Goal: Task Accomplishment & Management: Manage account settings

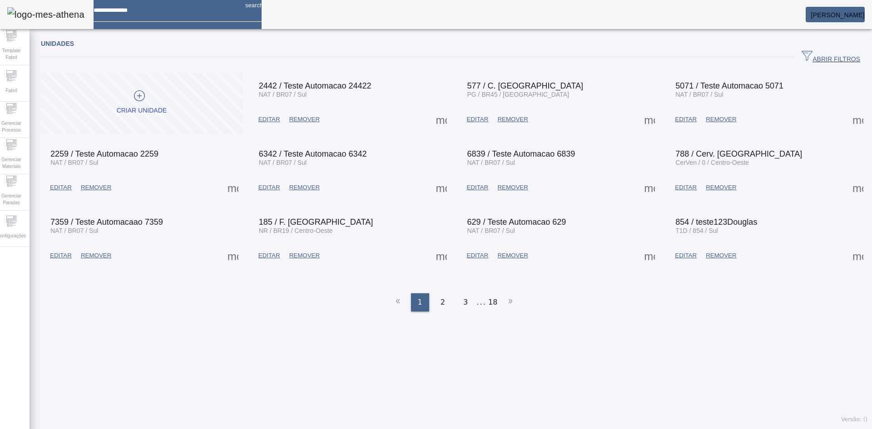
click at [822, 52] on span "ABRIR FILTROS" at bounding box center [831, 57] width 59 height 14
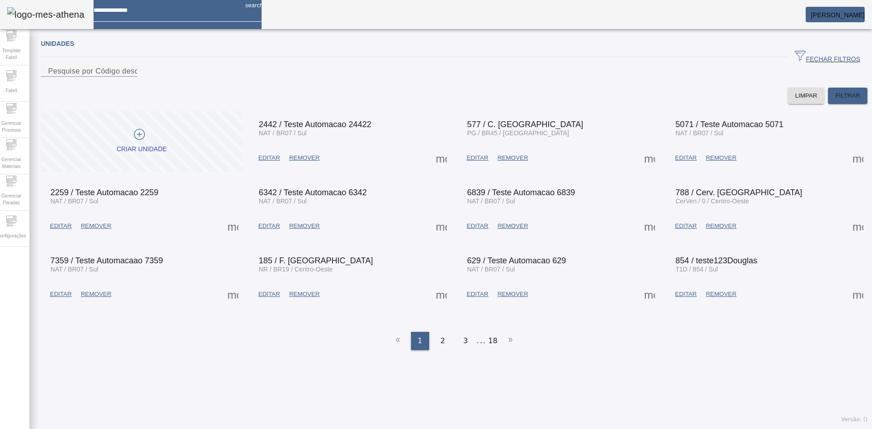
click at [304, 63] on div "FECHAR FILTROS" at bounding box center [454, 57] width 827 height 16
click at [130, 75] on div "Pesquise por Código descrição ou sigla" at bounding box center [89, 70] width 82 height 11
click at [130, 77] on input "Pesquise por Código descrição ou sigla" at bounding box center [89, 71] width 82 height 11
type input "****"
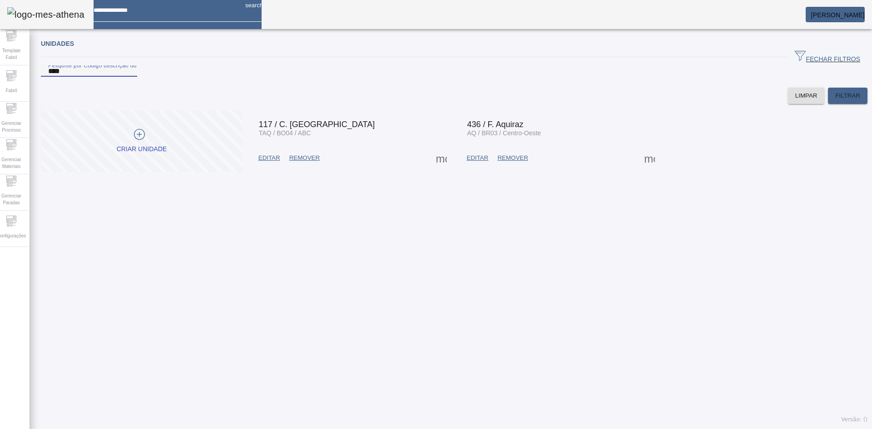
click at [643, 169] on span at bounding box center [650, 158] width 22 height 22
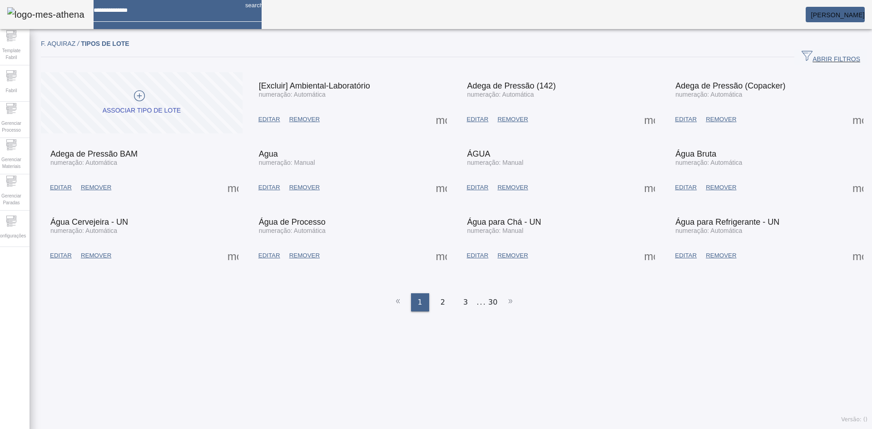
click at [802, 56] on span "ABRIR FILTROS" at bounding box center [831, 57] width 59 height 14
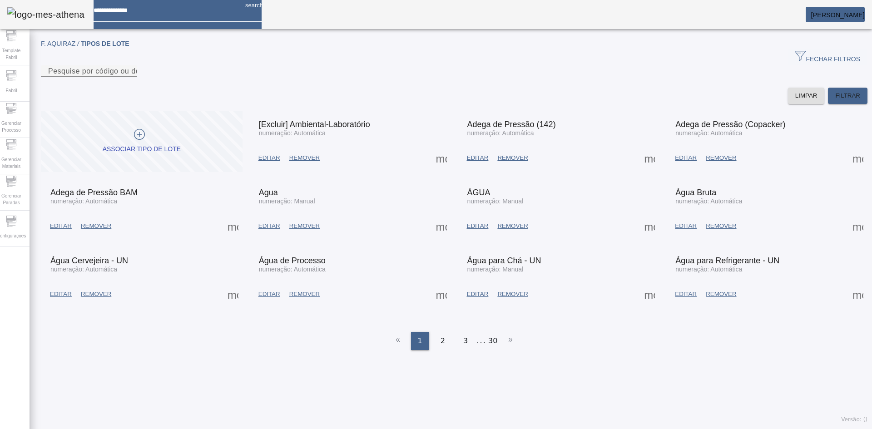
click at [137, 88] on div at bounding box center [89, 82] width 96 height 11
click at [130, 77] on input "Pesquise por código ou descrição" at bounding box center [89, 71] width 82 height 11
type input "***"
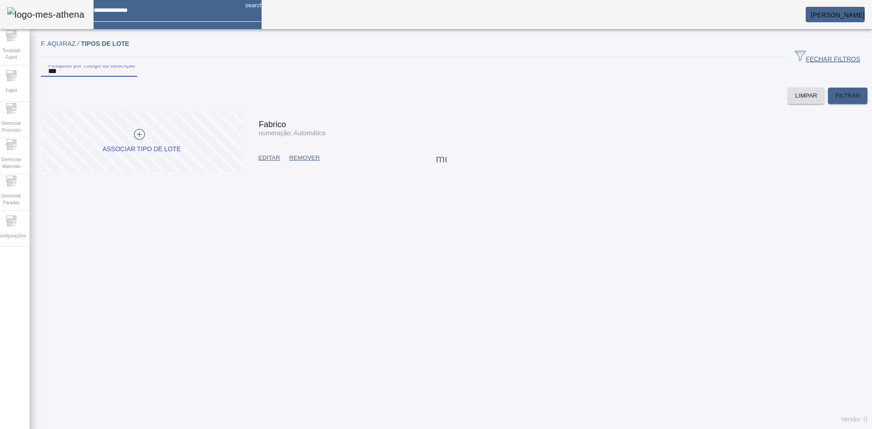
click at [439, 168] on span at bounding box center [442, 158] width 22 height 22
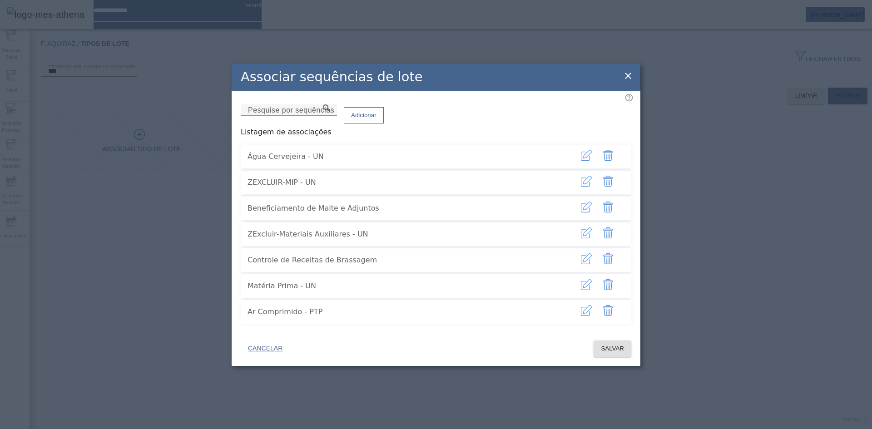
click at [630, 73] on icon at bounding box center [628, 76] width 6 height 6
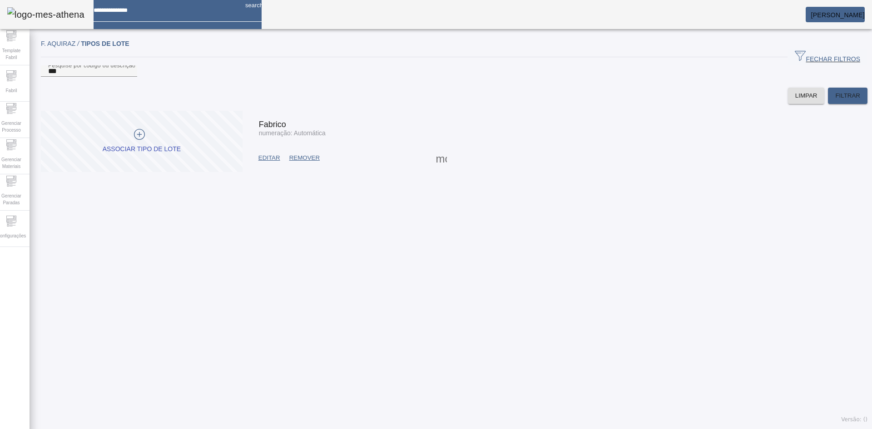
click at [266, 163] on span "EDITAR" at bounding box center [270, 158] width 22 height 9
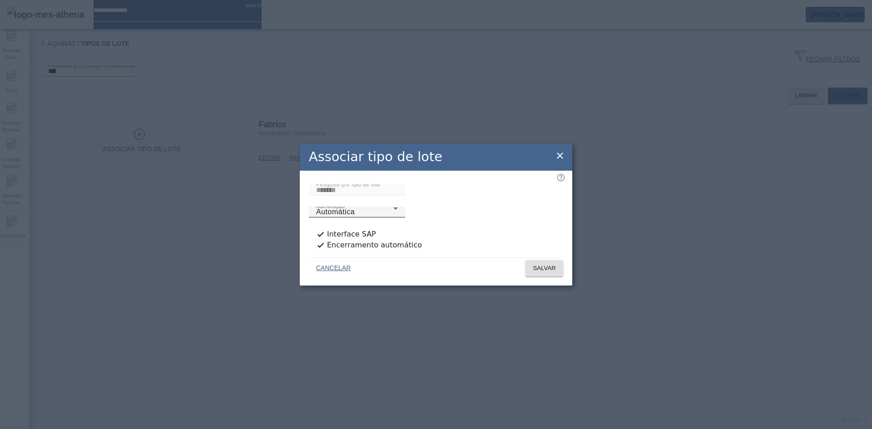
click at [394, 207] on div "Automática" at bounding box center [354, 212] width 77 height 11
click at [543, 264] on span "SALVAR" at bounding box center [544, 268] width 23 height 9
